Goal: Task Accomplishment & Management: Manage account settings

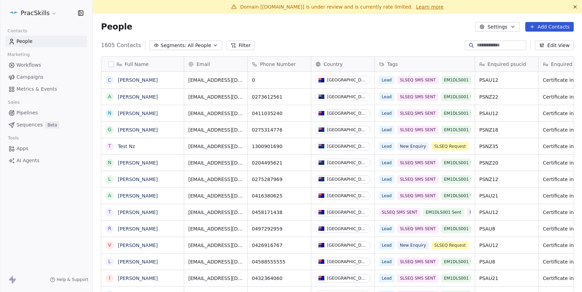
scroll to position [257, 489]
click at [34, 74] on span "Campaigns" at bounding box center [29, 77] width 27 height 7
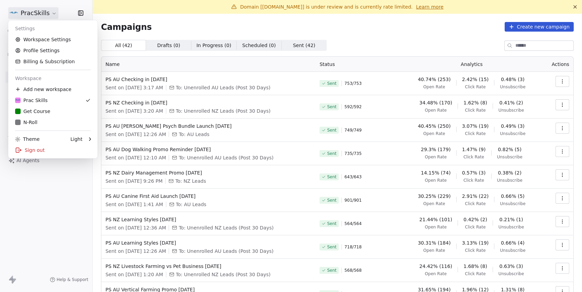
click at [44, 15] on html "PracSkills Contacts People Marketing Workflows Campaigns Metrics & Events Sales…" at bounding box center [291, 146] width 582 height 292
click at [40, 38] on link "Workspace Settings" at bounding box center [53, 39] width 84 height 11
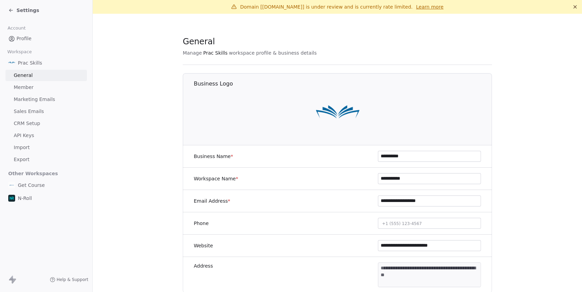
scroll to position [28, 0]
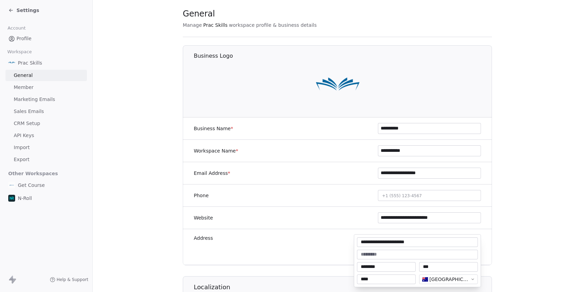
click at [426, 241] on body "**********" at bounding box center [291, 146] width 582 height 292
click at [539, 191] on html "**********" at bounding box center [291, 146] width 582 height 292
click at [411, 245] on body "**********" at bounding box center [291, 146] width 582 height 292
click at [273, 0] on html "**********" at bounding box center [291, 146] width 582 height 292
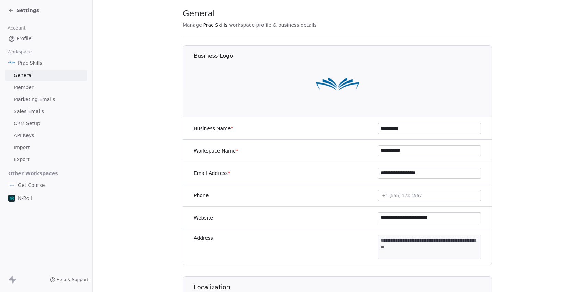
click at [26, 10] on span "Settings" at bounding box center [27, 10] width 23 height 7
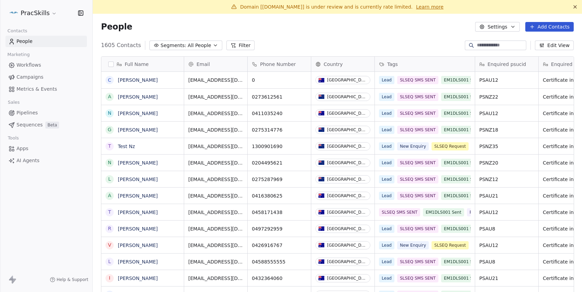
scroll to position [257, 489]
click at [25, 74] on span "Campaigns" at bounding box center [29, 77] width 27 height 7
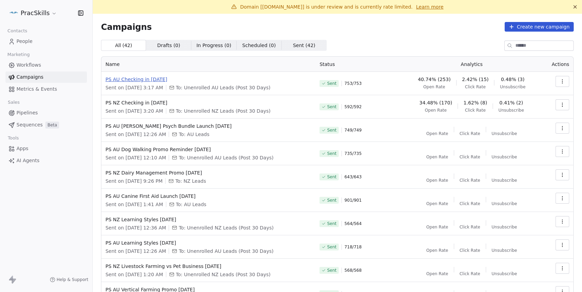
click at [156, 78] on span "PS AU Checking in [DATE]" at bounding box center [208, 79] width 206 height 7
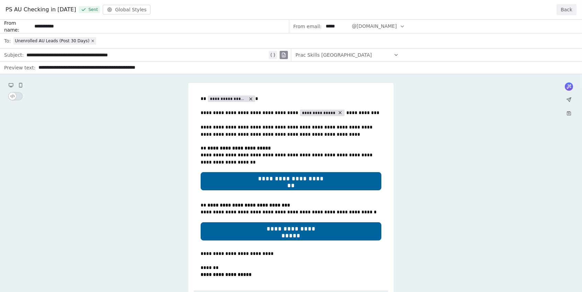
click at [567, 12] on button "Back" at bounding box center [567, 9] width 20 height 11
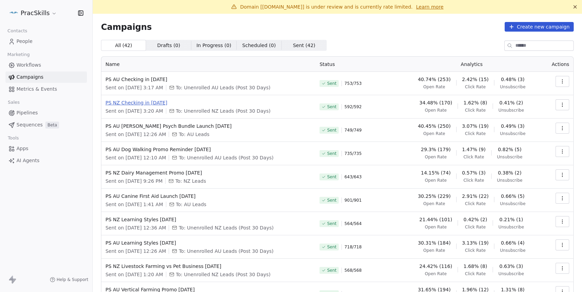
click at [156, 104] on span "PS NZ Checking in [DATE]" at bounding box center [208, 102] width 206 height 7
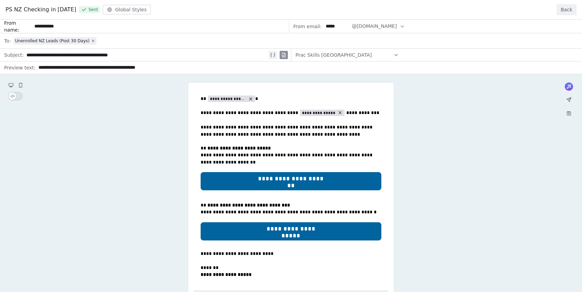
click at [268, 178] on div "**********" at bounding box center [291, 217] width 582 height 394
click at [277, 178] on div "**********" at bounding box center [291, 217] width 582 height 394
click at [564, 11] on button "Back" at bounding box center [567, 9] width 20 height 11
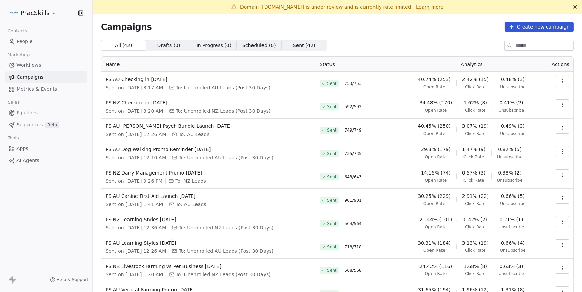
click at [562, 108] on button "button" at bounding box center [562, 104] width 14 height 11
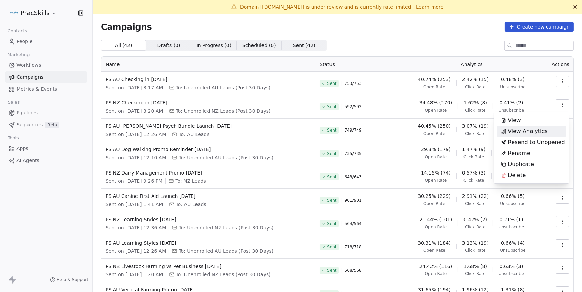
click at [531, 130] on span "View Analytics" at bounding box center [528, 131] width 40 height 8
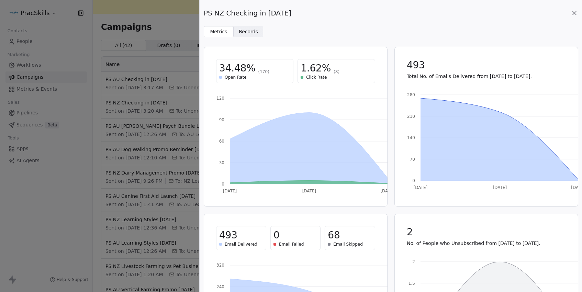
click at [250, 33] on span "Records" at bounding box center [248, 31] width 19 height 7
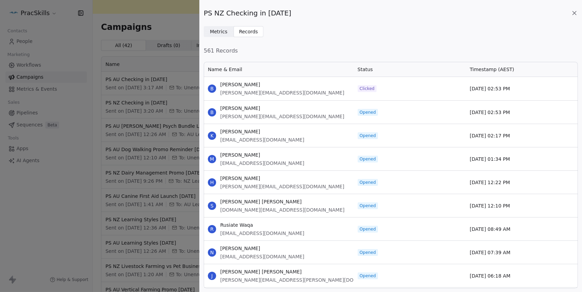
scroll to position [227, 374]
click at [212, 87] on span "B" at bounding box center [212, 89] width 8 height 8
click at [232, 82] on span "[PERSON_NAME]" at bounding box center [282, 84] width 124 height 7
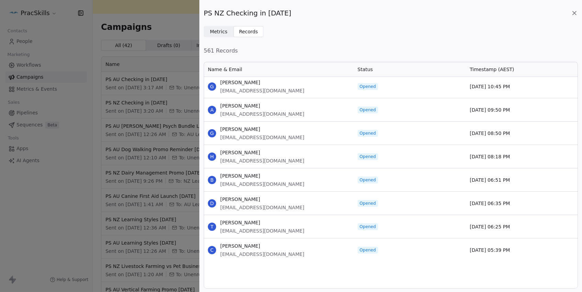
scroll to position [199, 0]
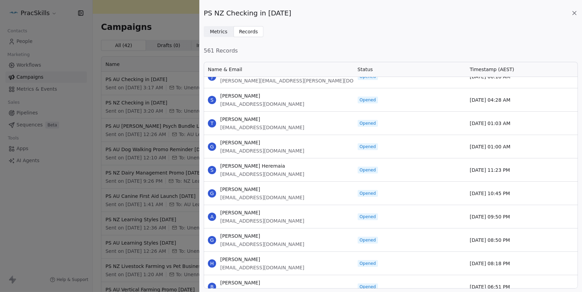
click at [574, 12] on icon at bounding box center [574, 12] width 3 height 3
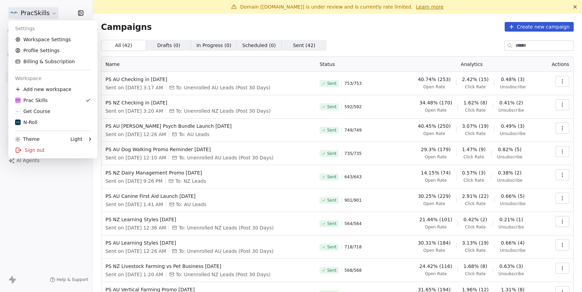
click at [15, 14] on html "PracSkills Contacts People Marketing Workflows Campaigns Metrics & Events Sales…" at bounding box center [291, 146] width 582 height 292
click at [54, 101] on div "Prac Skills" at bounding box center [53, 100] width 76 height 7
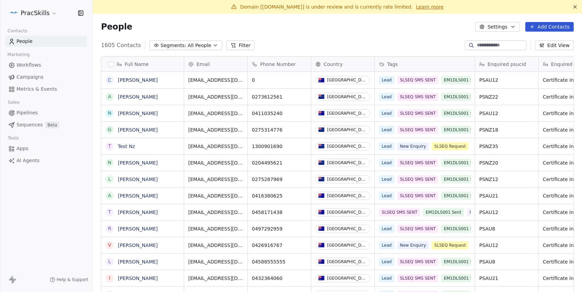
click at [37, 12] on html "PracSkills Contacts People Marketing Workflows Campaigns Metrics & Events Sales…" at bounding box center [291, 146] width 582 height 292
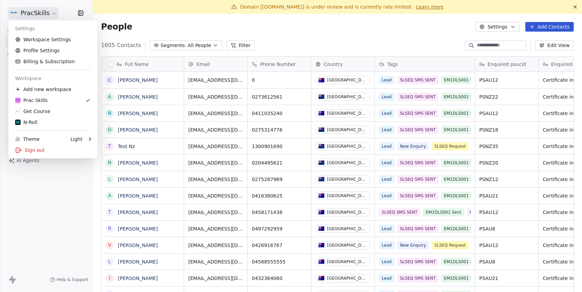
scroll to position [257, 489]
click at [51, 39] on link "Workspace Settings" at bounding box center [53, 39] width 84 height 11
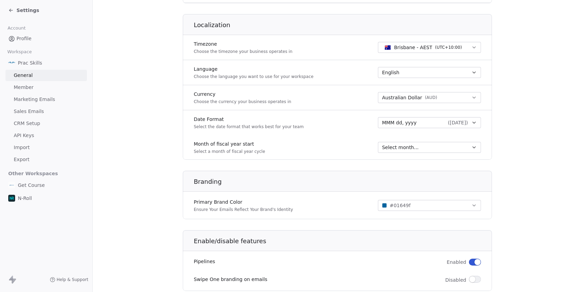
click at [49, 99] on span "Marketing Emails" at bounding box center [34, 99] width 41 height 7
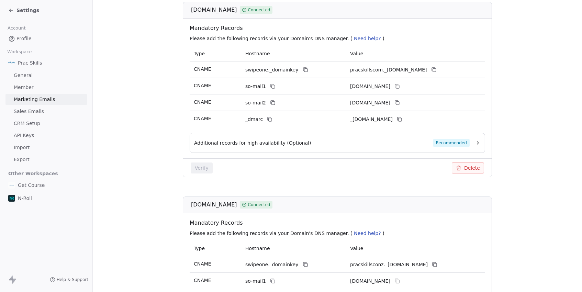
scroll to position [141, 0]
click at [16, 11] on span "Settings" at bounding box center [27, 10] width 23 height 7
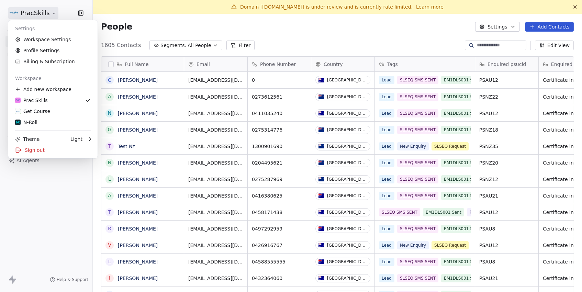
click at [42, 12] on html "PracSkills Contacts People Marketing Workflows Campaigns Metrics & Events Sales…" at bounding box center [291, 146] width 582 height 292
click at [39, 151] on div "Sign out" at bounding box center [53, 150] width 84 height 11
click at [41, 16] on html "PracSkills Contacts People Marketing Workflows Campaigns Metrics & Events Sales…" at bounding box center [291, 146] width 582 height 292
